Goal: Task Accomplishment & Management: Use online tool/utility

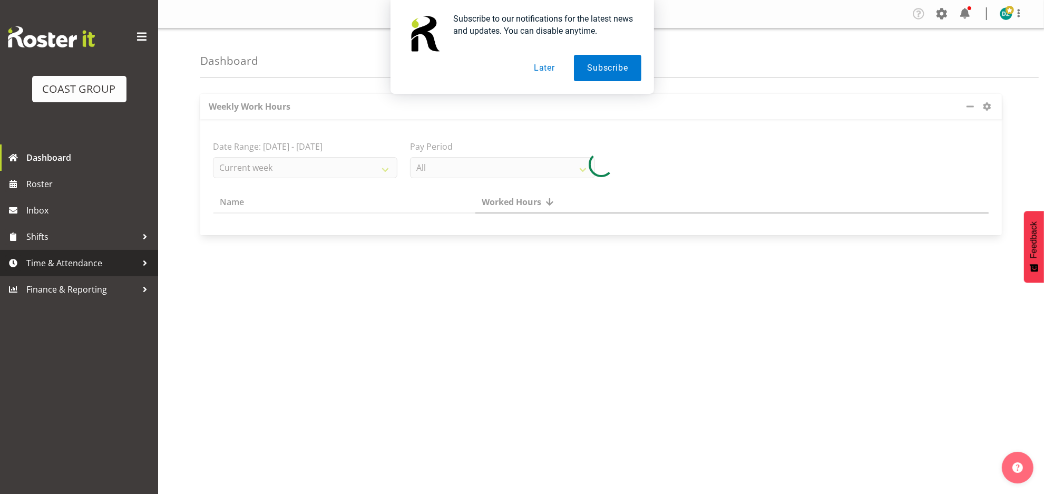
click at [85, 255] on link "Time & Attendance" at bounding box center [79, 263] width 158 height 26
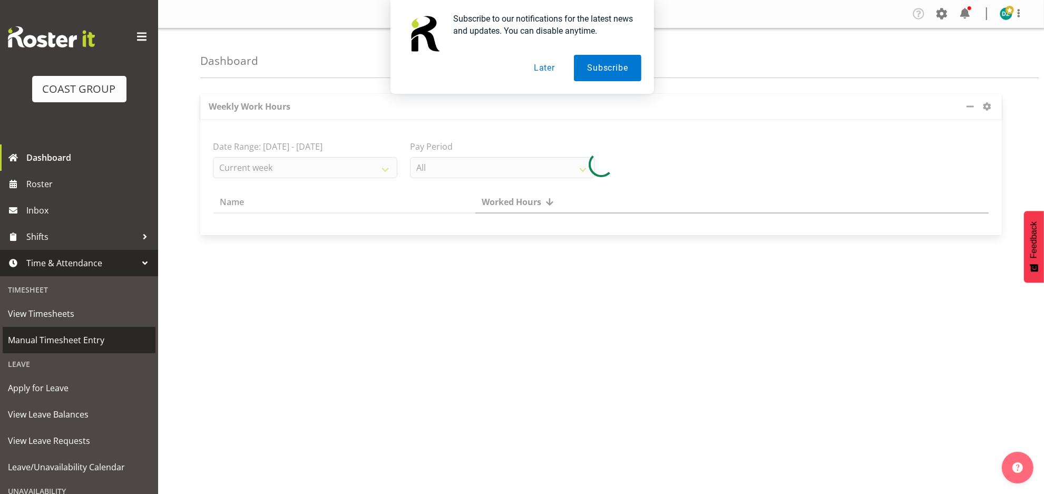
click at [77, 337] on span "Manual Timesheet Entry" at bounding box center [79, 340] width 142 height 16
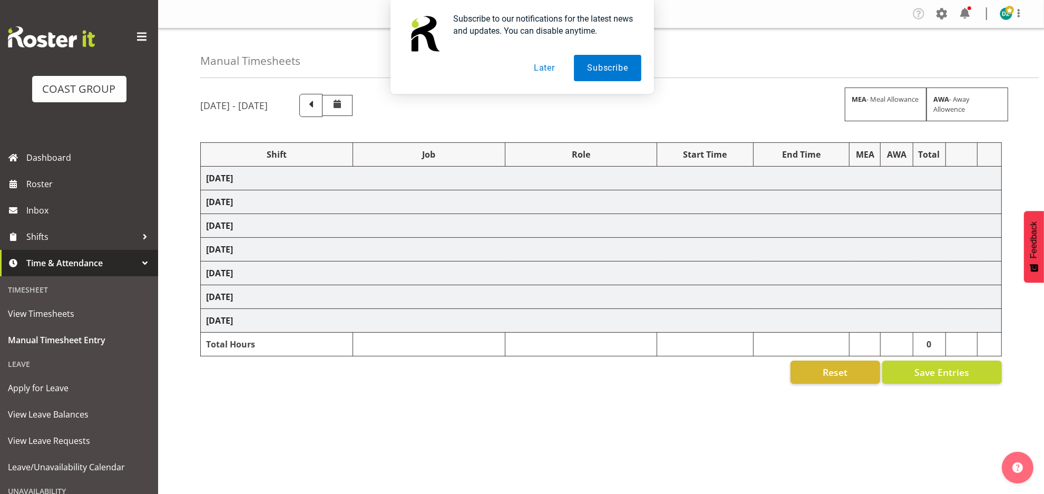
click at [553, 71] on button "Later" at bounding box center [544, 68] width 47 height 26
